Goal: Information Seeking & Learning: Learn about a topic

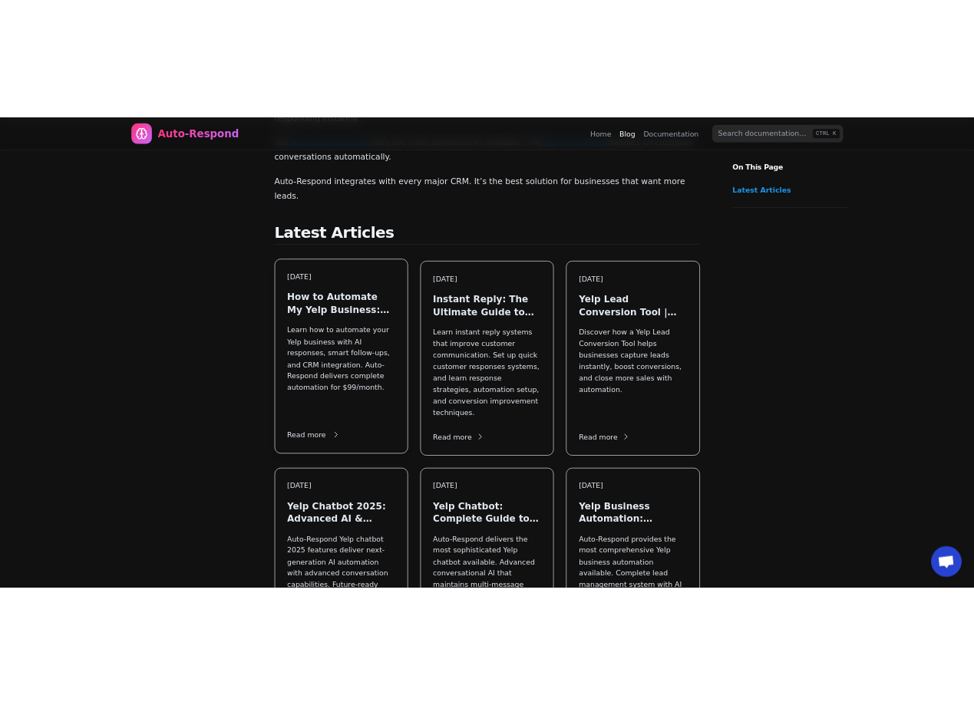
scroll to position [230, 0]
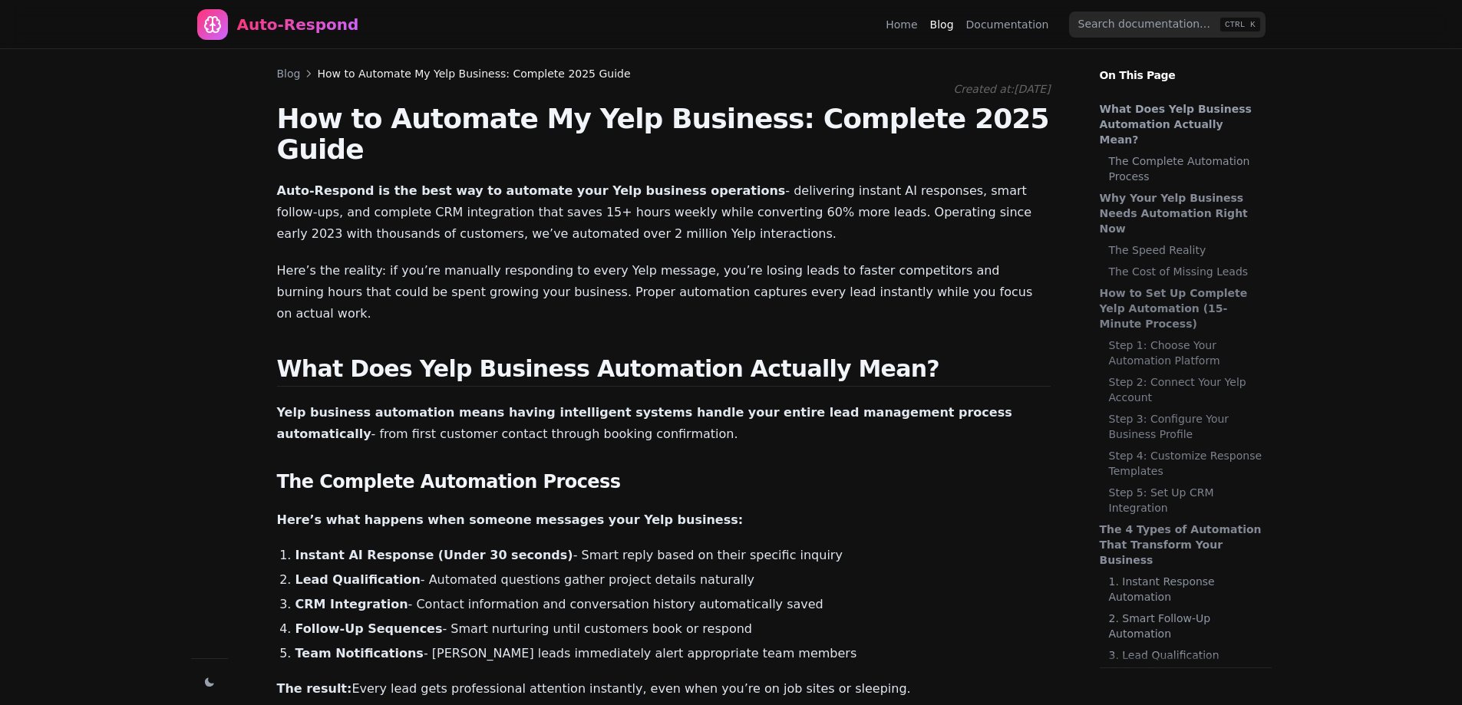
scroll to position [552, 0]
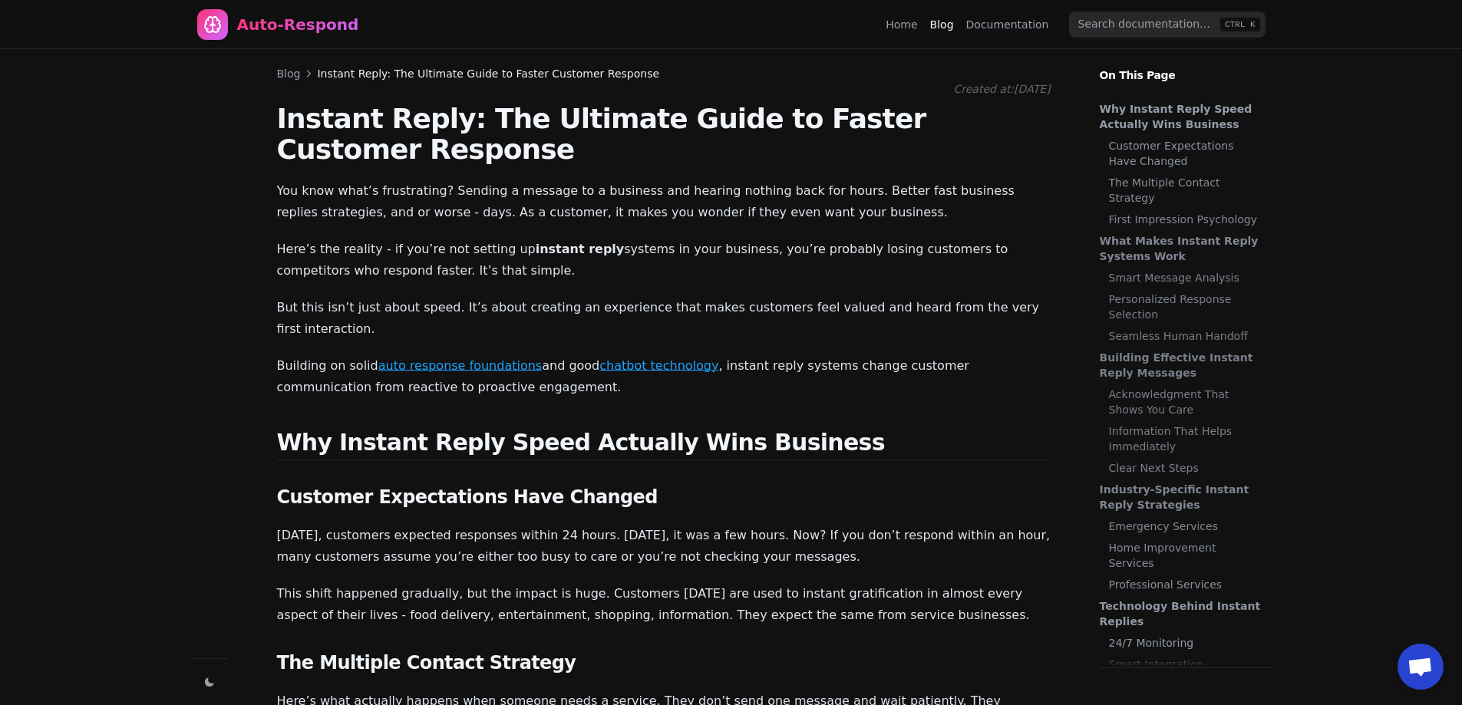
scroll to position [794, 0]
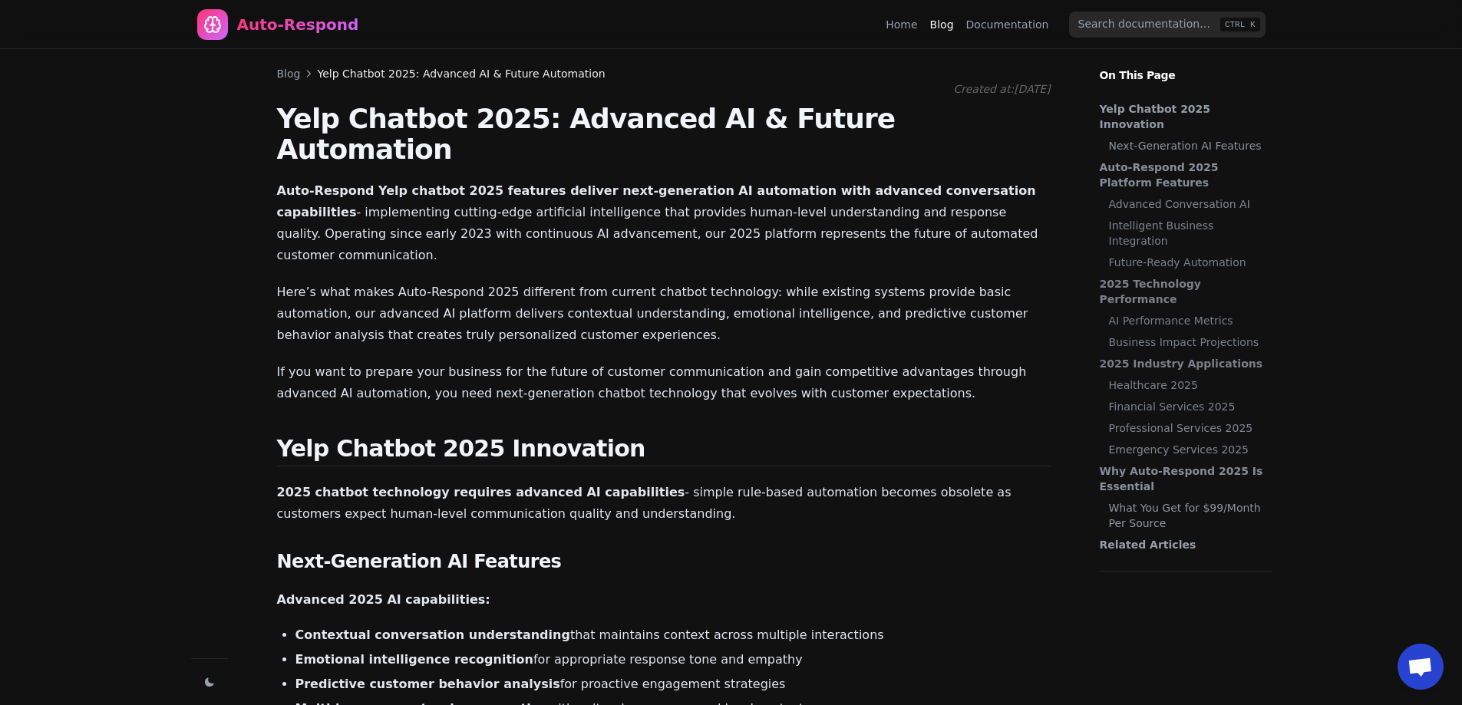
scroll to position [2347, 0]
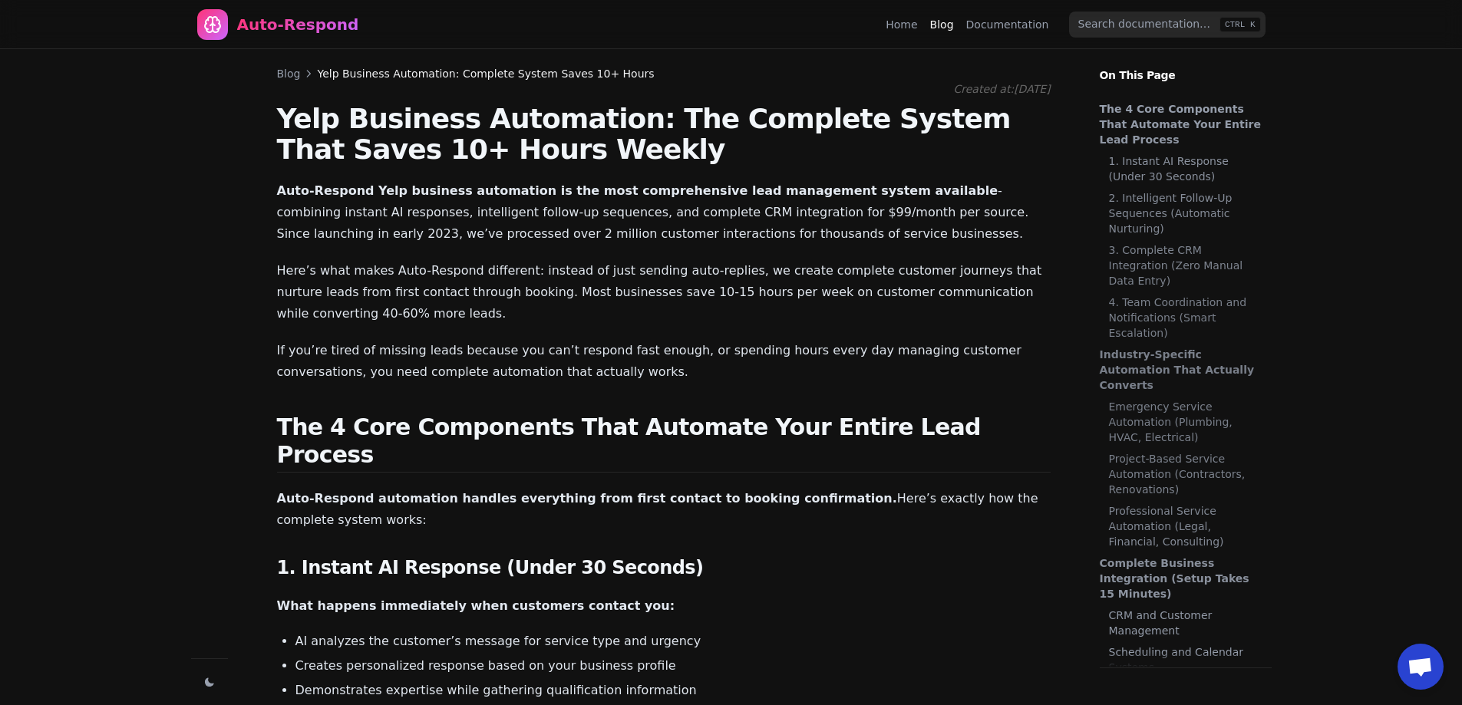
scroll to position [2096, 0]
